Goal: Task Accomplishment & Management: Manage account settings

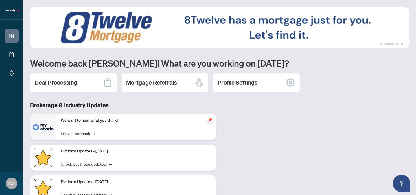
click at [81, 84] on div "Deal Processing" at bounding box center [73, 82] width 87 height 19
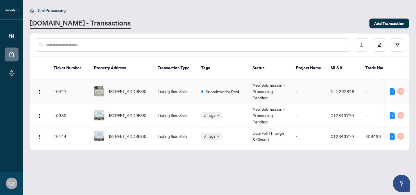
click at [83, 84] on td "10447" at bounding box center [69, 91] width 40 height 24
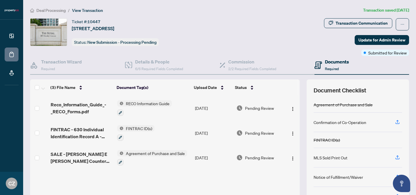
click at [331, 69] on span "Required" at bounding box center [332, 68] width 14 height 4
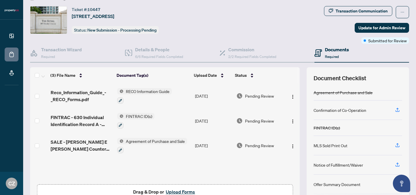
scroll to position [47, 0]
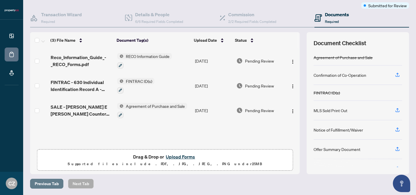
click at [40, 183] on span "Previous Tab" at bounding box center [47, 183] width 24 height 9
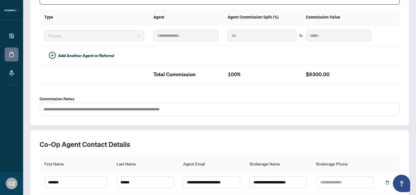
scroll to position [187, 0]
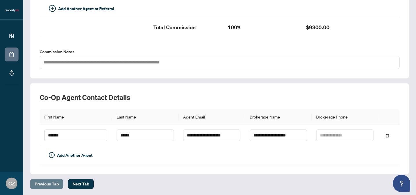
click at [55, 179] on span "Previous Tab" at bounding box center [47, 183] width 24 height 9
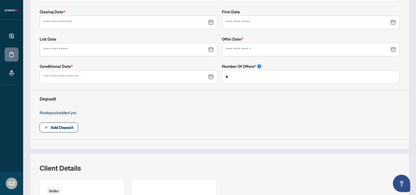
type input "**********"
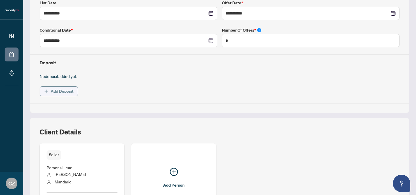
click at [60, 92] on span "Add Deposit" at bounding box center [62, 90] width 23 height 9
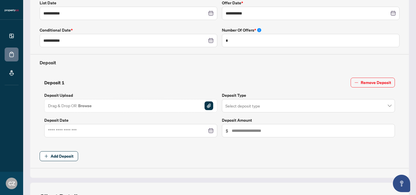
click at [62, 107] on span "Drag & Drop OR Browse" at bounding box center [70, 106] width 44 height 8
click at [209, 104] on img "button" at bounding box center [208, 105] width 9 height 9
click at [212, 103] on img "button" at bounding box center [208, 105] width 9 height 9
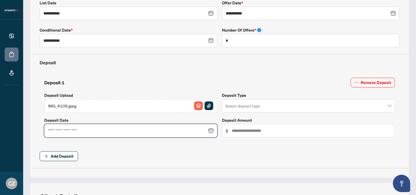
click at [94, 129] on input at bounding box center [127, 130] width 159 height 6
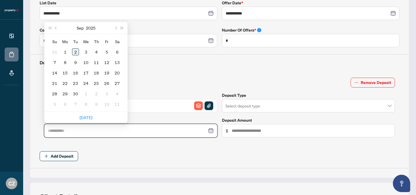
type input "**********"
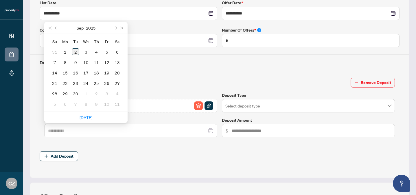
click at [76, 51] on div "2" at bounding box center [75, 51] width 7 height 7
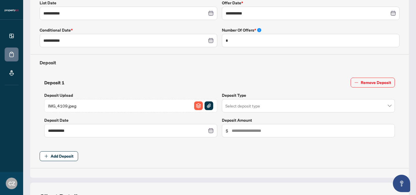
click at [256, 103] on input "search" at bounding box center [305, 106] width 161 height 13
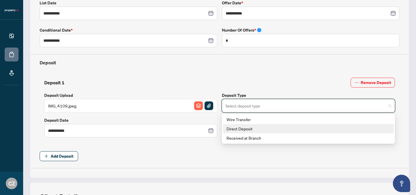
click at [244, 126] on div "Direct Deposit" at bounding box center [308, 128] width 164 height 6
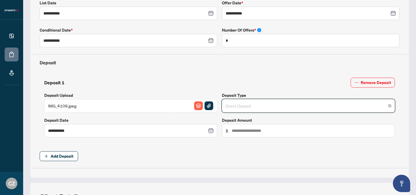
click at [243, 102] on span "Direct Deposit" at bounding box center [308, 105] width 166 height 11
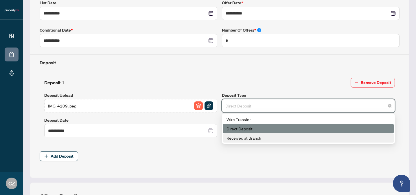
click at [248, 137] on div "Received at Branch" at bounding box center [308, 137] width 164 height 6
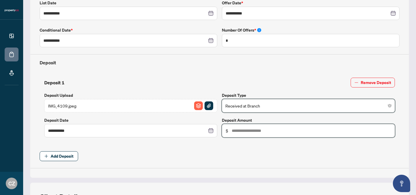
click at [247, 129] on input "text" at bounding box center [311, 130] width 159 height 6
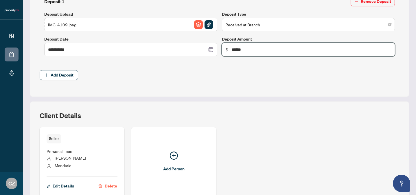
scroll to position [281, 0]
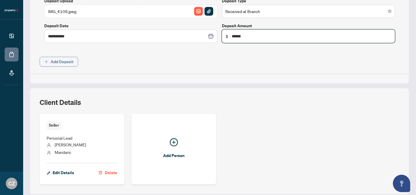
type input "******"
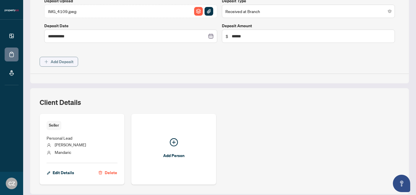
click at [69, 58] on span "Add Deposit" at bounding box center [62, 61] width 23 height 9
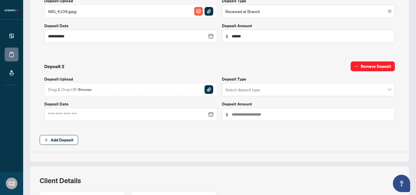
click at [366, 62] on span "Remove Deposit" at bounding box center [375, 66] width 30 height 9
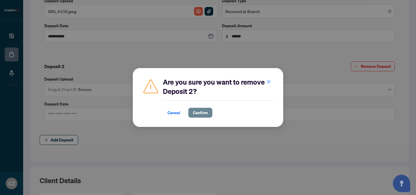
click at [203, 110] on span "Confirm" at bounding box center [200, 112] width 15 height 9
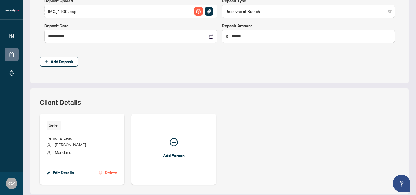
scroll to position [301, 0]
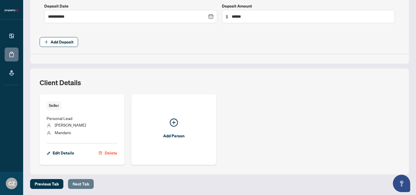
click at [75, 184] on span "Next Tab" at bounding box center [81, 183] width 16 height 9
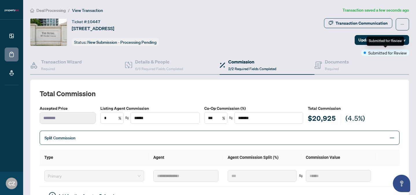
click at [386, 52] on span "Submitted for Review" at bounding box center [387, 52] width 38 height 6
click at [365, 55] on div "Submitted for Review" at bounding box center [385, 52] width 48 height 6
click at [365, 50] on div "Submitted for Review" at bounding box center [385, 52] width 48 height 6
click at [373, 68] on div "Documents Required" at bounding box center [361, 65] width 95 height 19
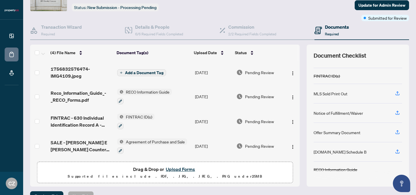
scroll to position [47, 0]
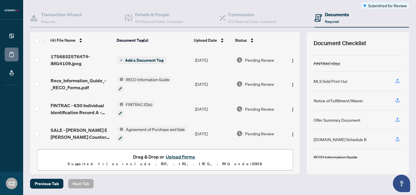
click at [154, 60] on span "Add a Document Tag" at bounding box center [144, 60] width 38 height 4
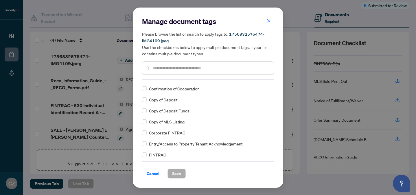
scroll to position [186, 0]
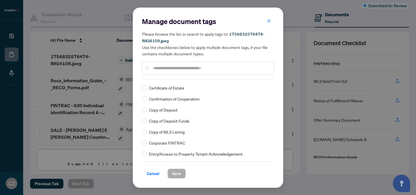
click at [159, 110] on span "Copy of Deposit" at bounding box center [163, 109] width 29 height 6
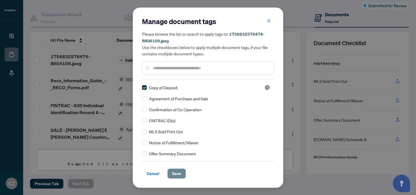
click at [173, 175] on span "Save" at bounding box center [176, 173] width 9 height 9
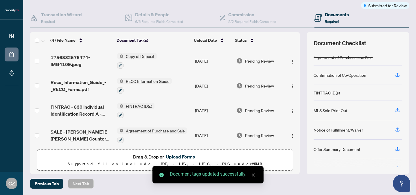
click at [315, 181] on div "Previous Tab Next Tab" at bounding box center [219, 183] width 379 height 10
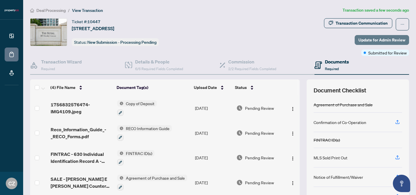
click at [375, 39] on span "Update for Admin Review" at bounding box center [381, 39] width 47 height 9
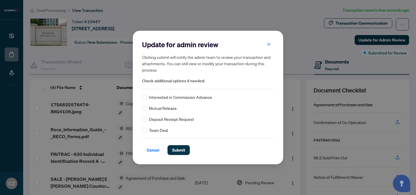
click at [186, 119] on span "Deposit Receipt Request" at bounding box center [171, 119] width 45 height 6
click at [181, 153] on span "Submit" at bounding box center [178, 149] width 13 height 9
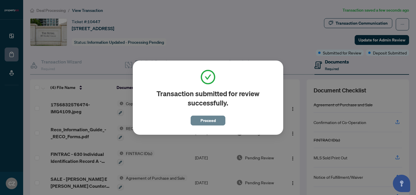
click at [209, 120] on span "Proceed" at bounding box center [207, 120] width 15 height 9
